Goal: Task Accomplishment & Management: Manage account settings

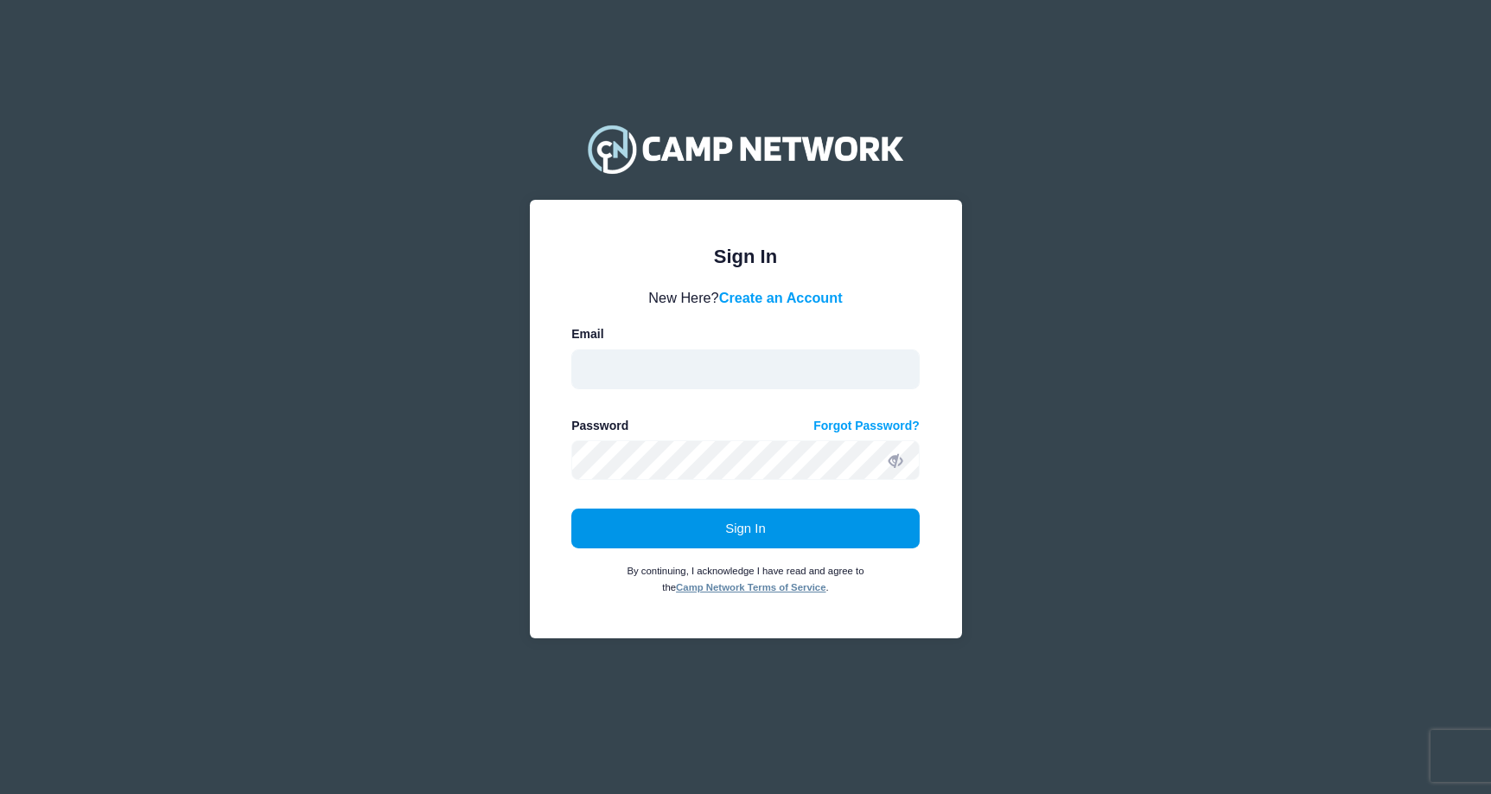
type input "michael.corrado@villanova.edu"
click at [716, 532] on button "Sign In" at bounding box center [745, 528] width 348 height 40
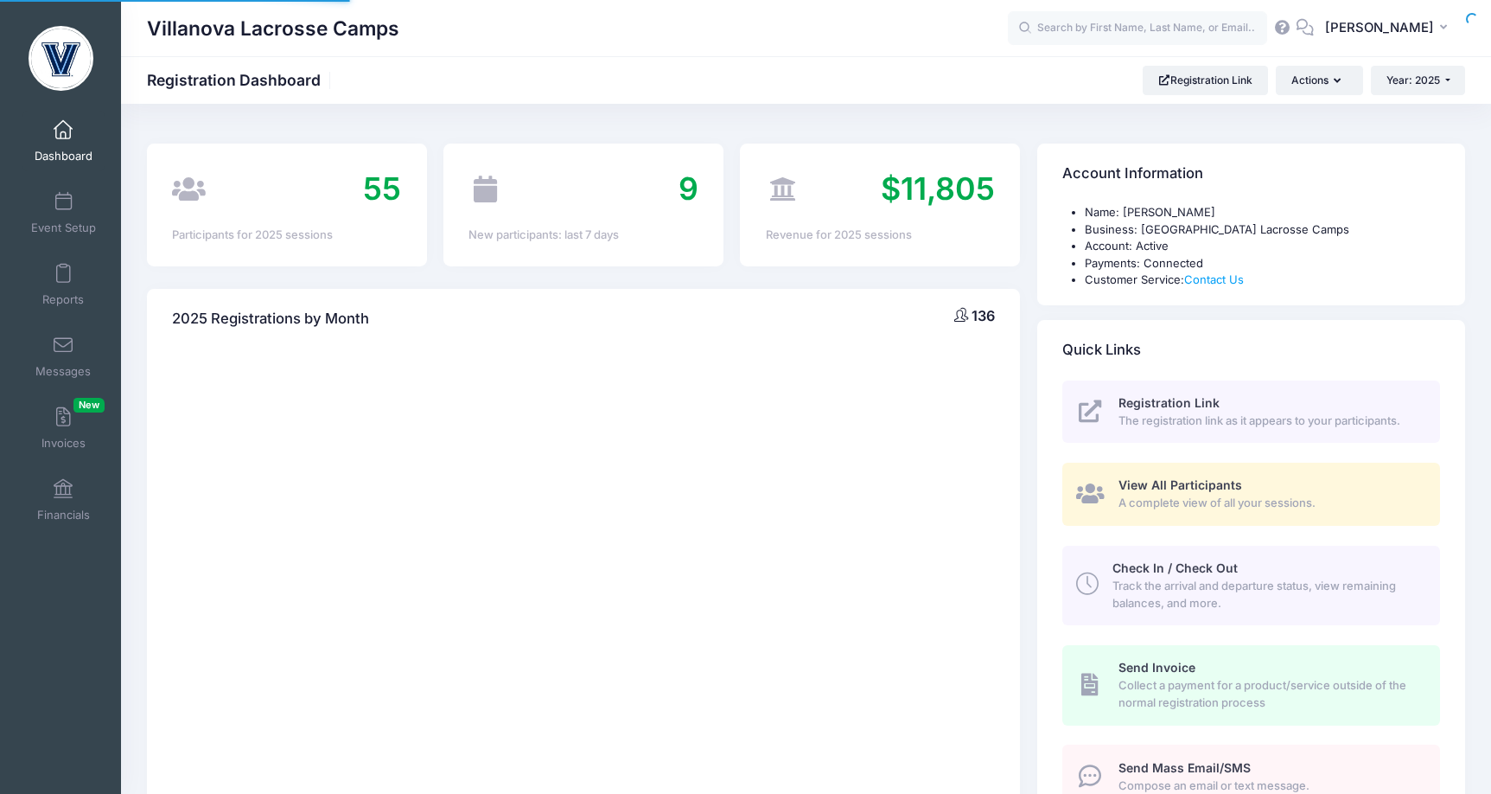
select select
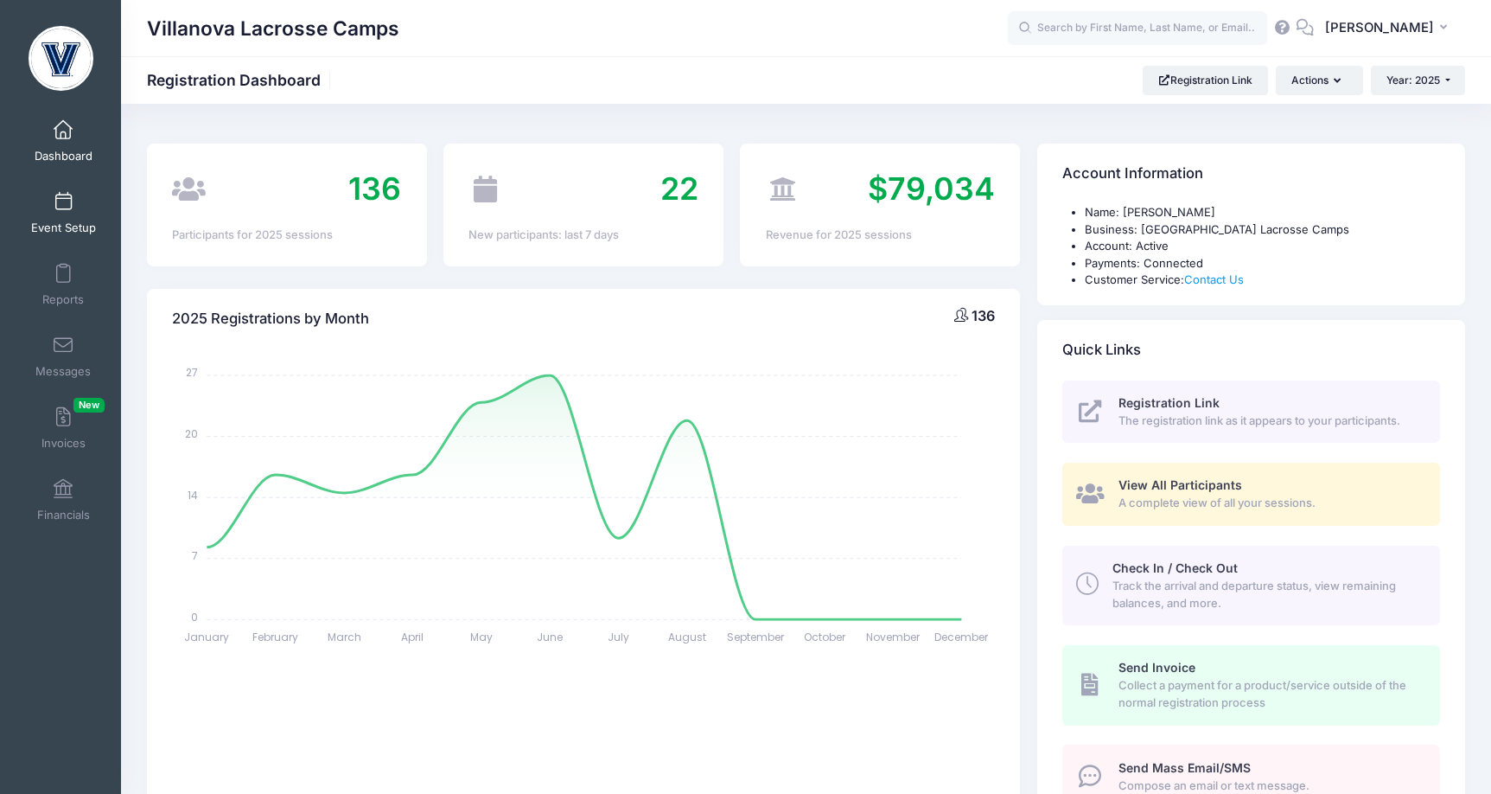
click at [54, 202] on link "Event Setup" at bounding box center [63, 212] width 82 height 61
